Goal: Transaction & Acquisition: Purchase product/service

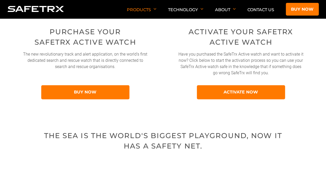
scroll to position [270, 0]
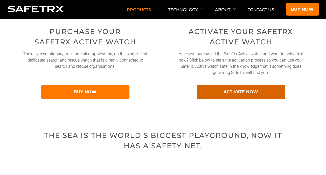
click at [253, 90] on link "ACTIVATE NOW" at bounding box center [241, 92] width 88 height 14
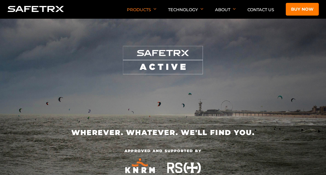
scroll to position [270, 0]
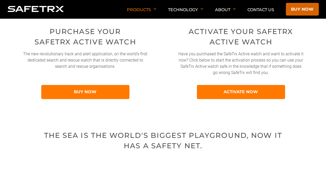
click at [303, 6] on link "Buy now" at bounding box center [302, 9] width 33 height 13
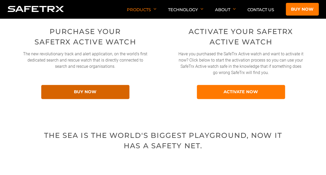
click at [104, 91] on link "BUY NOW" at bounding box center [85, 92] width 88 height 14
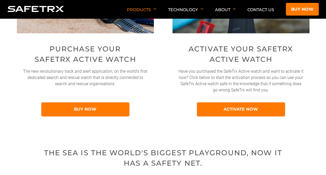
scroll to position [253, 0]
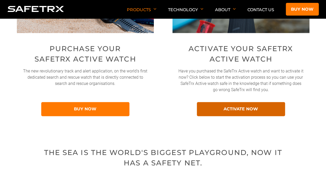
click at [255, 103] on link "ACTIVATE NOW" at bounding box center [241, 109] width 88 height 14
